Goal: Transaction & Acquisition: Purchase product/service

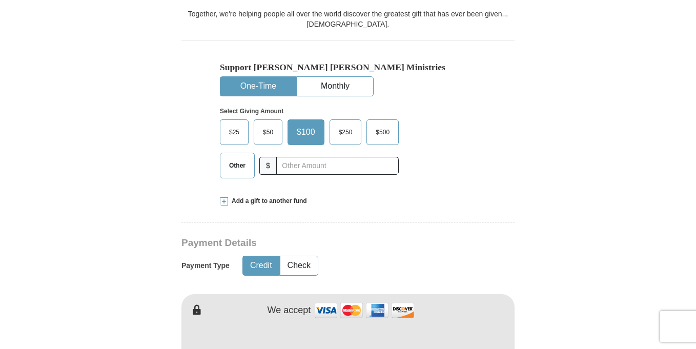
scroll to position [289, 0]
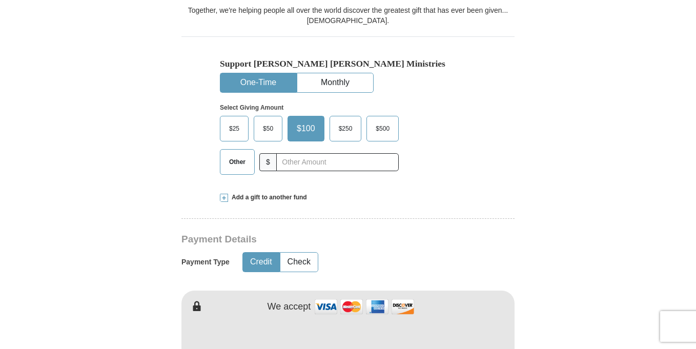
click at [269, 164] on span "$" at bounding box center [267, 162] width 17 height 18
click at [237, 164] on span "Other" at bounding box center [237, 161] width 27 height 15
click at [0, 0] on input "Other" at bounding box center [0, 0] width 0 height 0
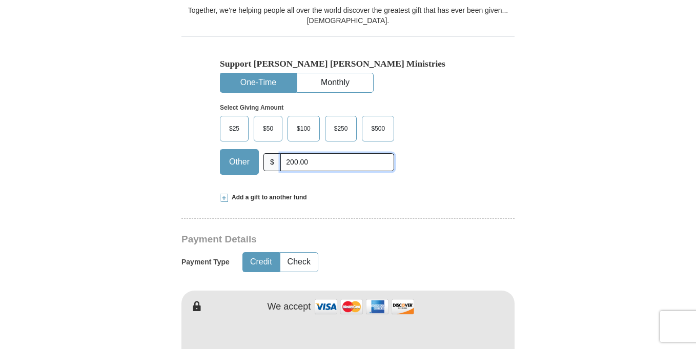
type input "200.00"
click at [258, 256] on button "Credit" at bounding box center [261, 262] width 36 height 19
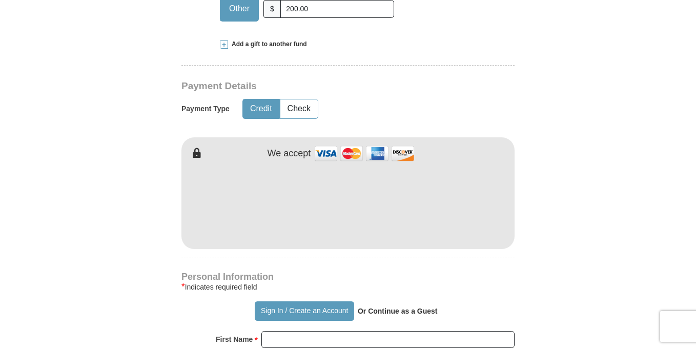
scroll to position [445, 0]
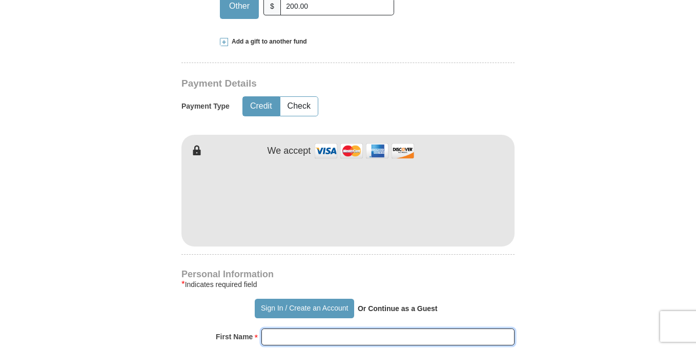
type input "Shannon"
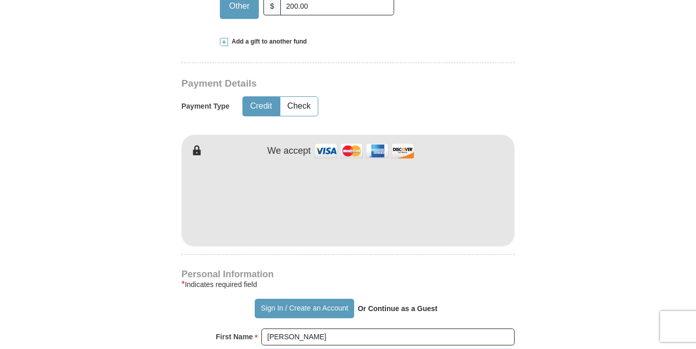
type input "Hampshire"
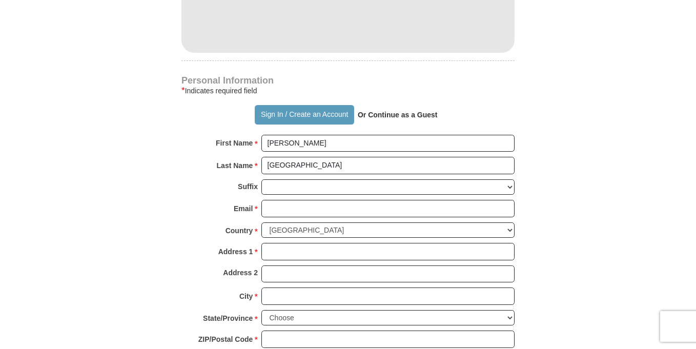
scroll to position [639, 0]
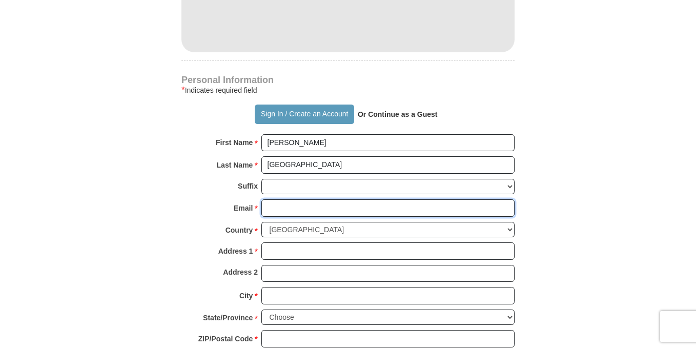
click at [280, 207] on input "Email *" at bounding box center [387, 207] width 253 height 17
type input "emshamp@twcny.rr.com"
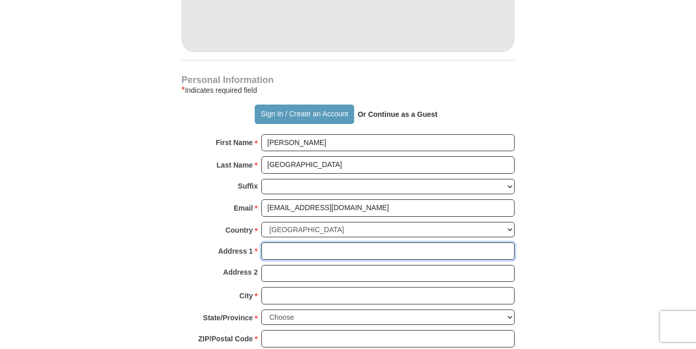
type input "10392 State Route 26"
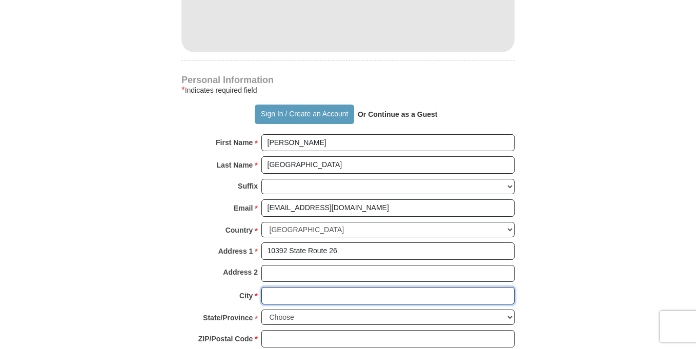
type input "Ava"
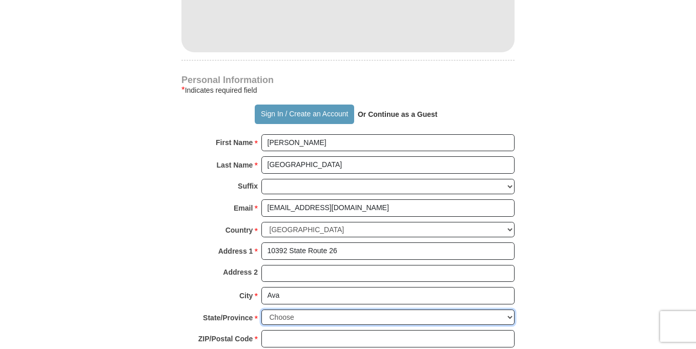
select select "NY"
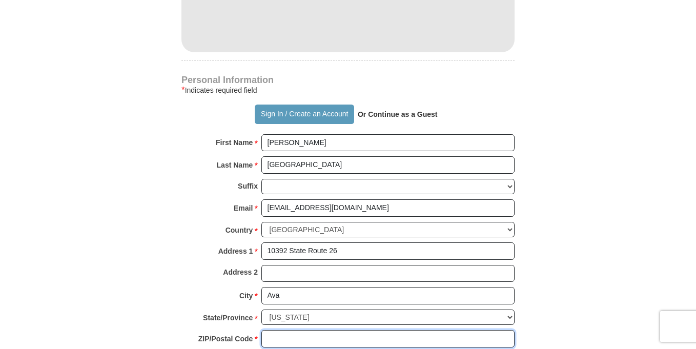
type input "13303"
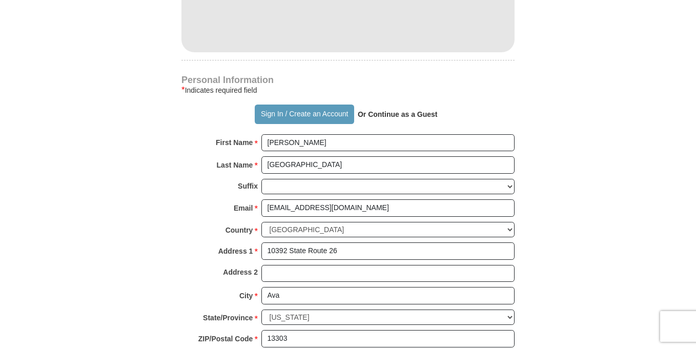
type input "3159426115"
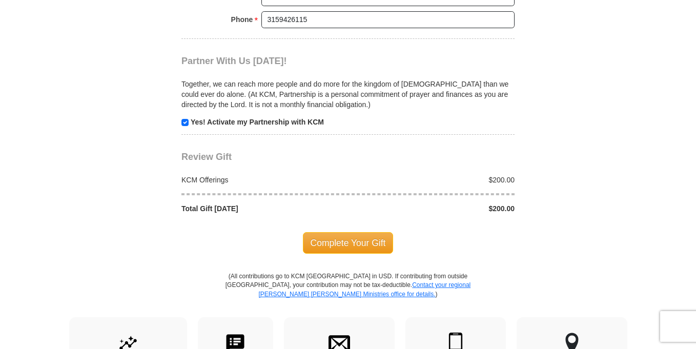
scroll to position [989, 0]
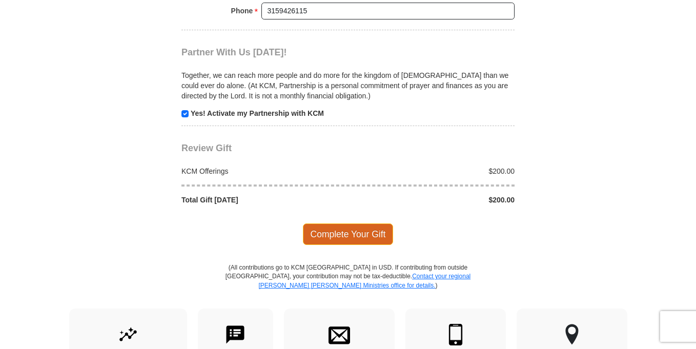
click at [345, 234] on span "Complete Your Gift" at bounding box center [348, 234] width 91 height 22
